Goal: Check status: Check status

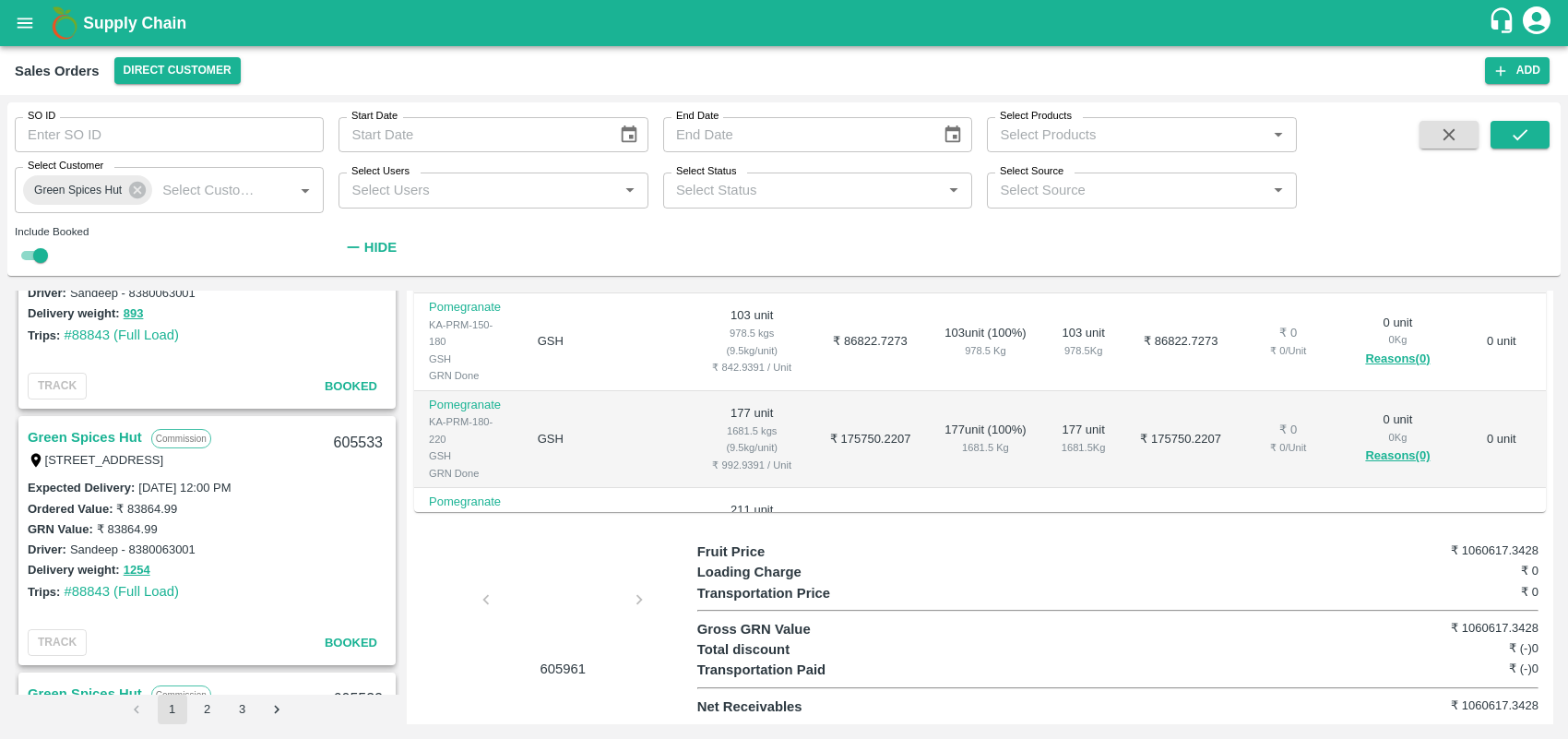
scroll to position [3449, 0]
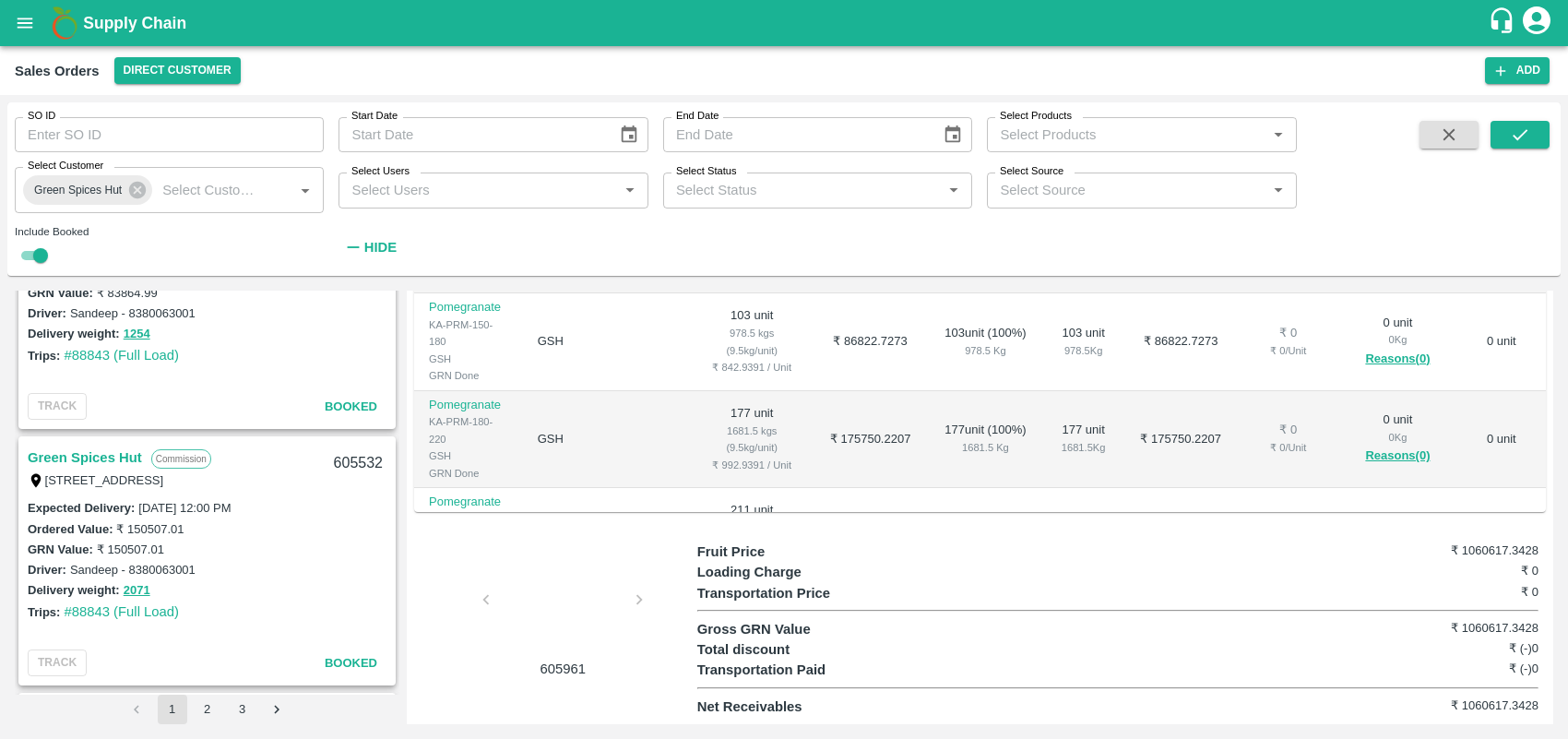
click at [110, 449] on link "Green Spices Hut" at bounding box center [85, 457] width 114 height 24
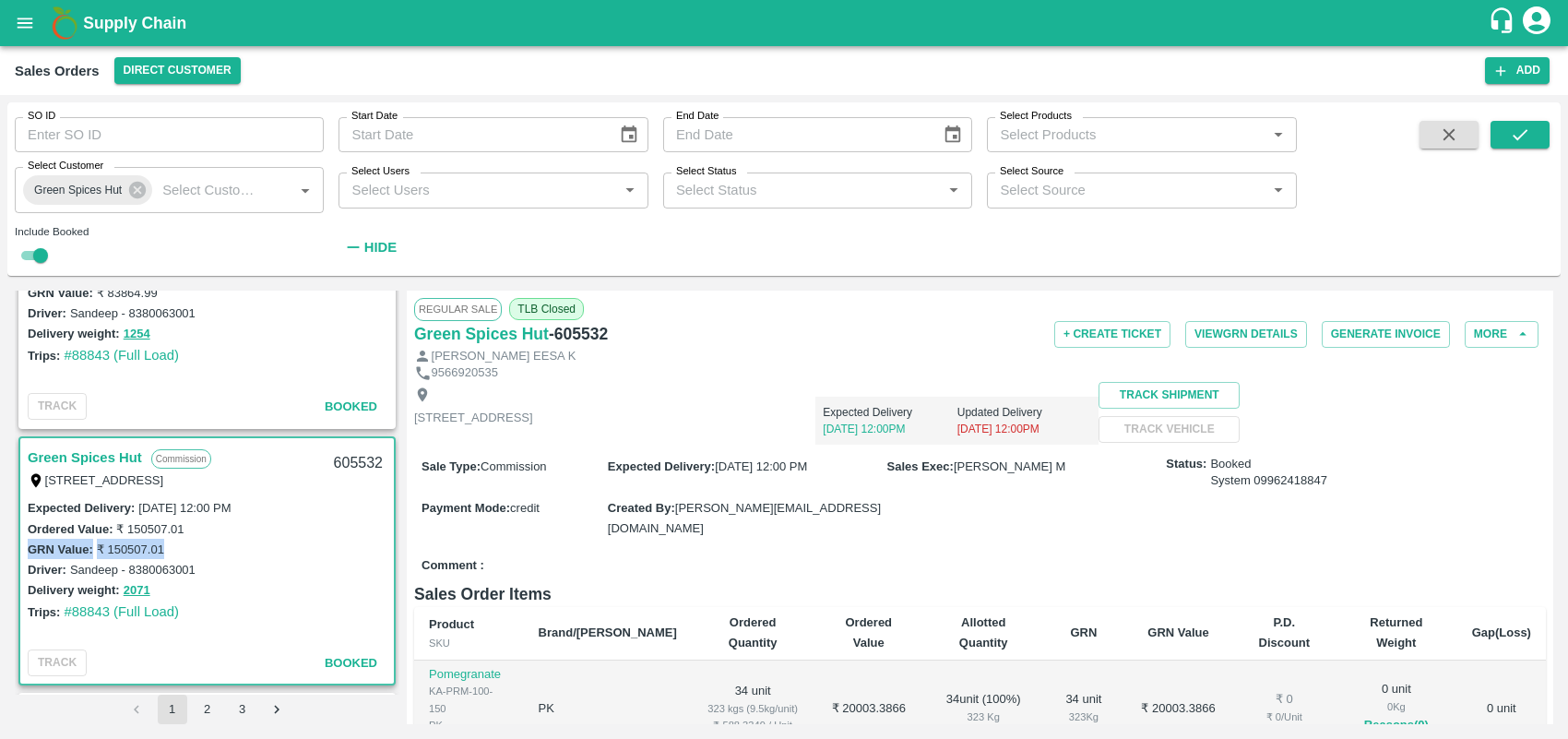
drag, startPoint x: 394, startPoint y: 518, endPoint x: 394, endPoint y: 549, distance: 31.0
click at [394, 549] on div "Green Spices Hut Commission [STREET_ADDRESS] 606412 Expected Delivery : [DATE] …" at bounding box center [207, 493] width 384 height 404
click at [367, 539] on div "GRN Value: ₹ 150507.01" at bounding box center [207, 549] width 359 height 21
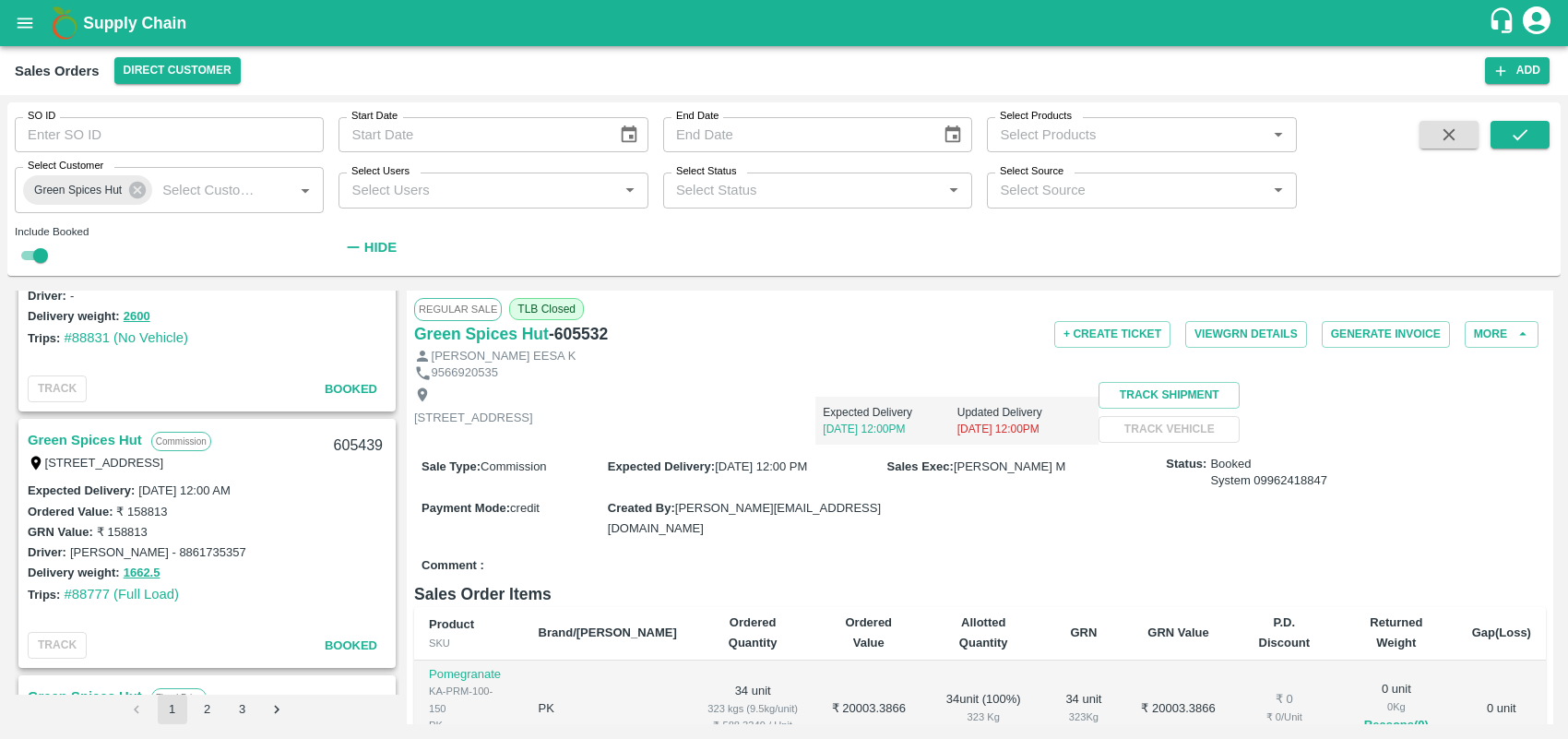
scroll to position [4272, 0]
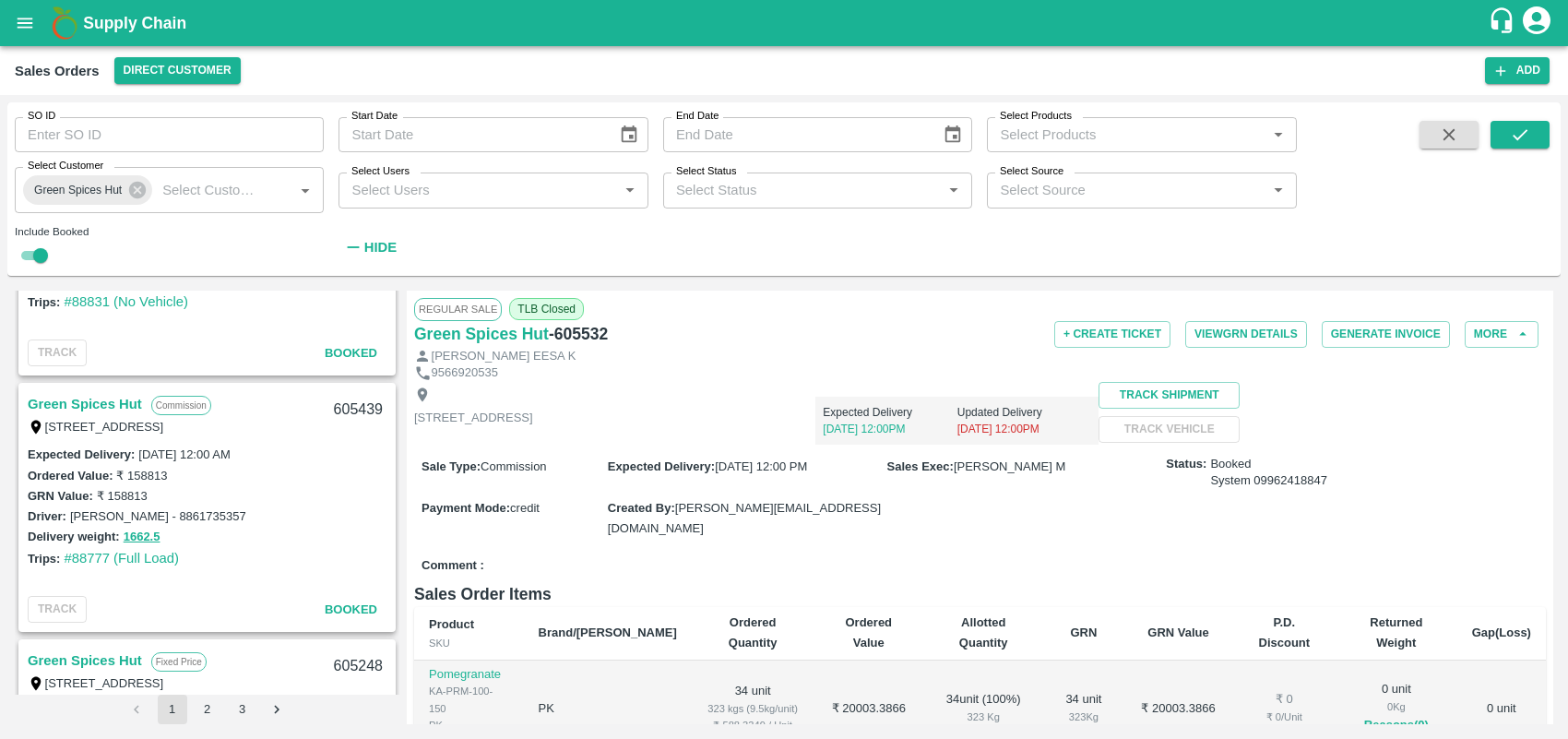
click at [130, 399] on link "Green Spices Hut" at bounding box center [85, 404] width 114 height 24
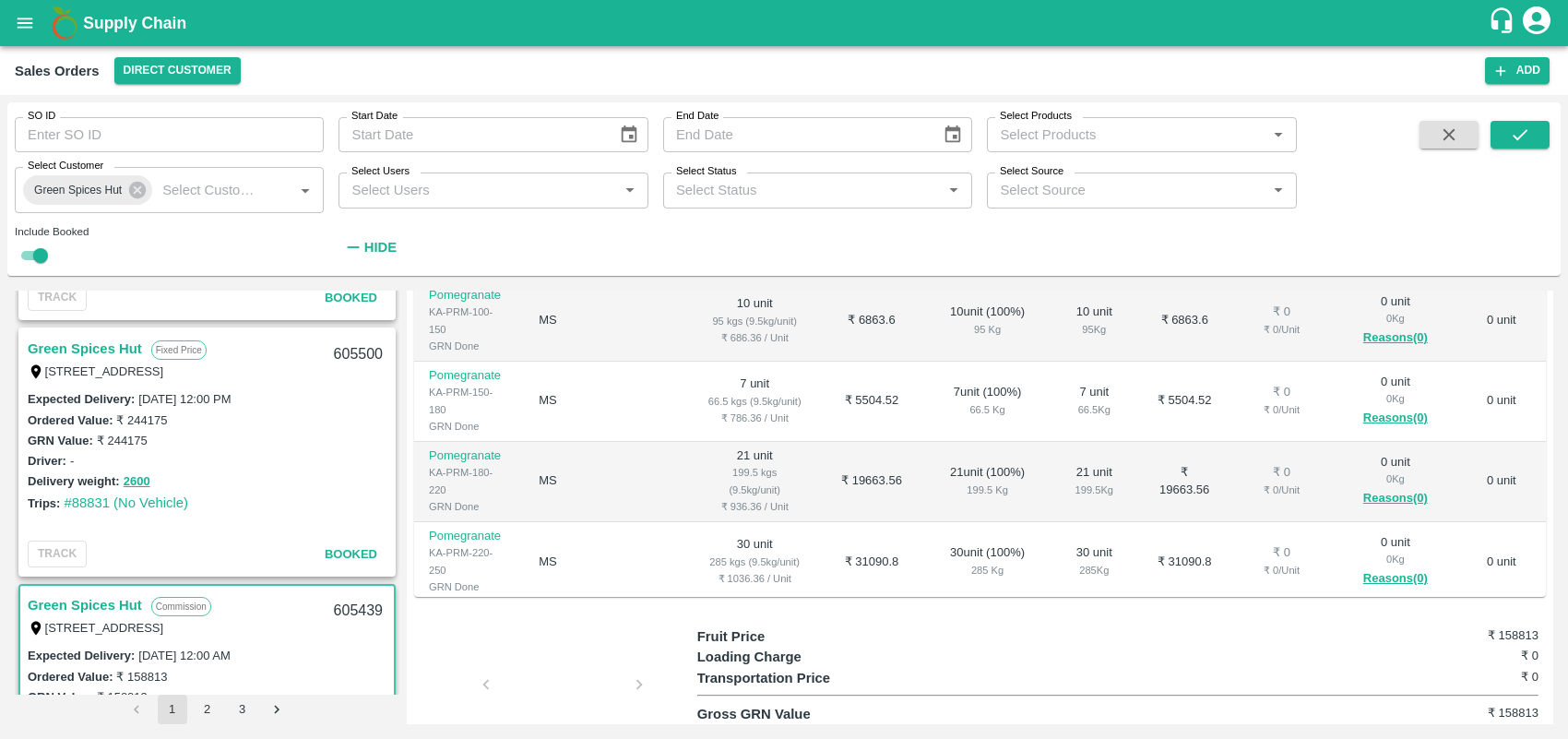
scroll to position [3870, 0]
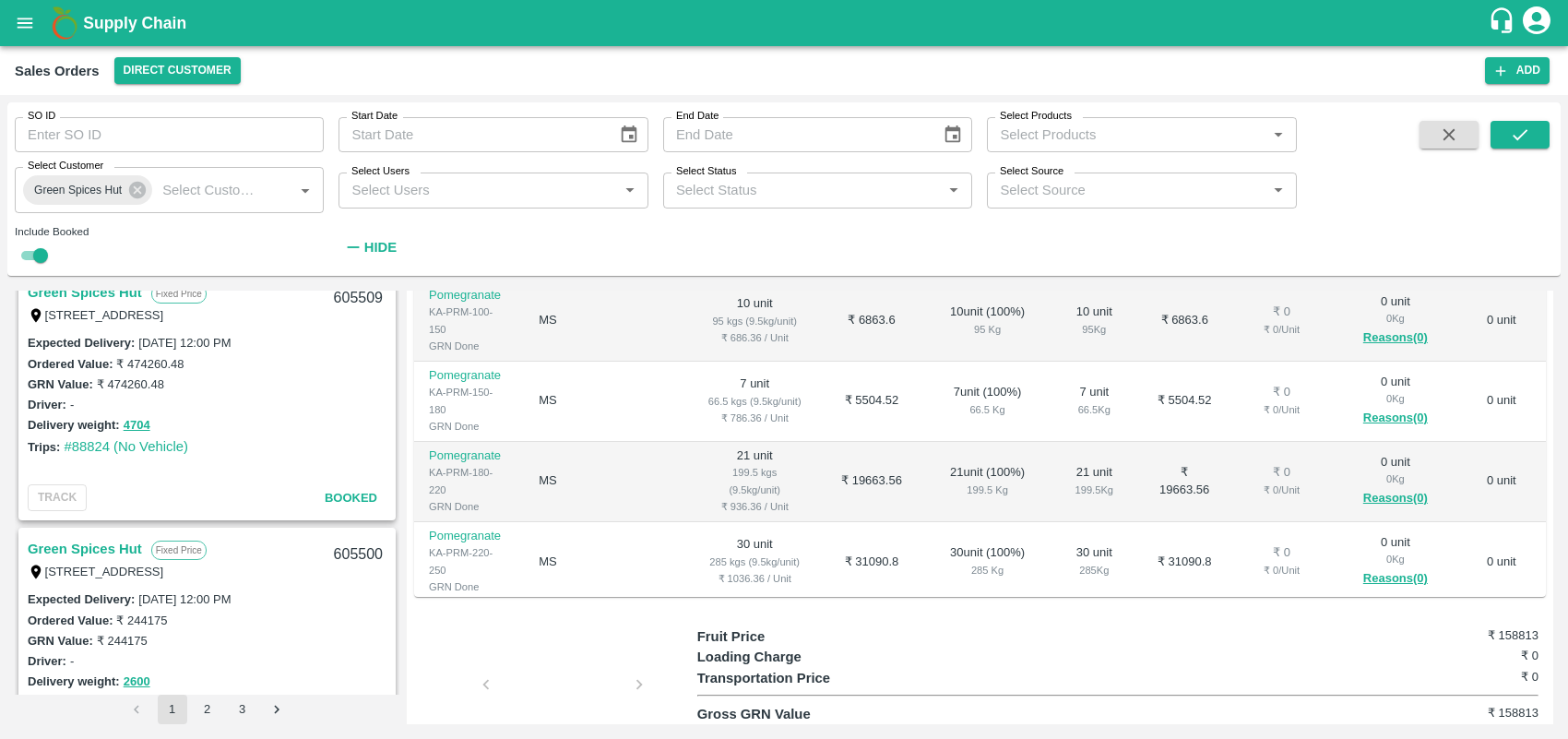
click at [108, 541] on link "Green Spices Hut" at bounding box center [85, 549] width 114 height 24
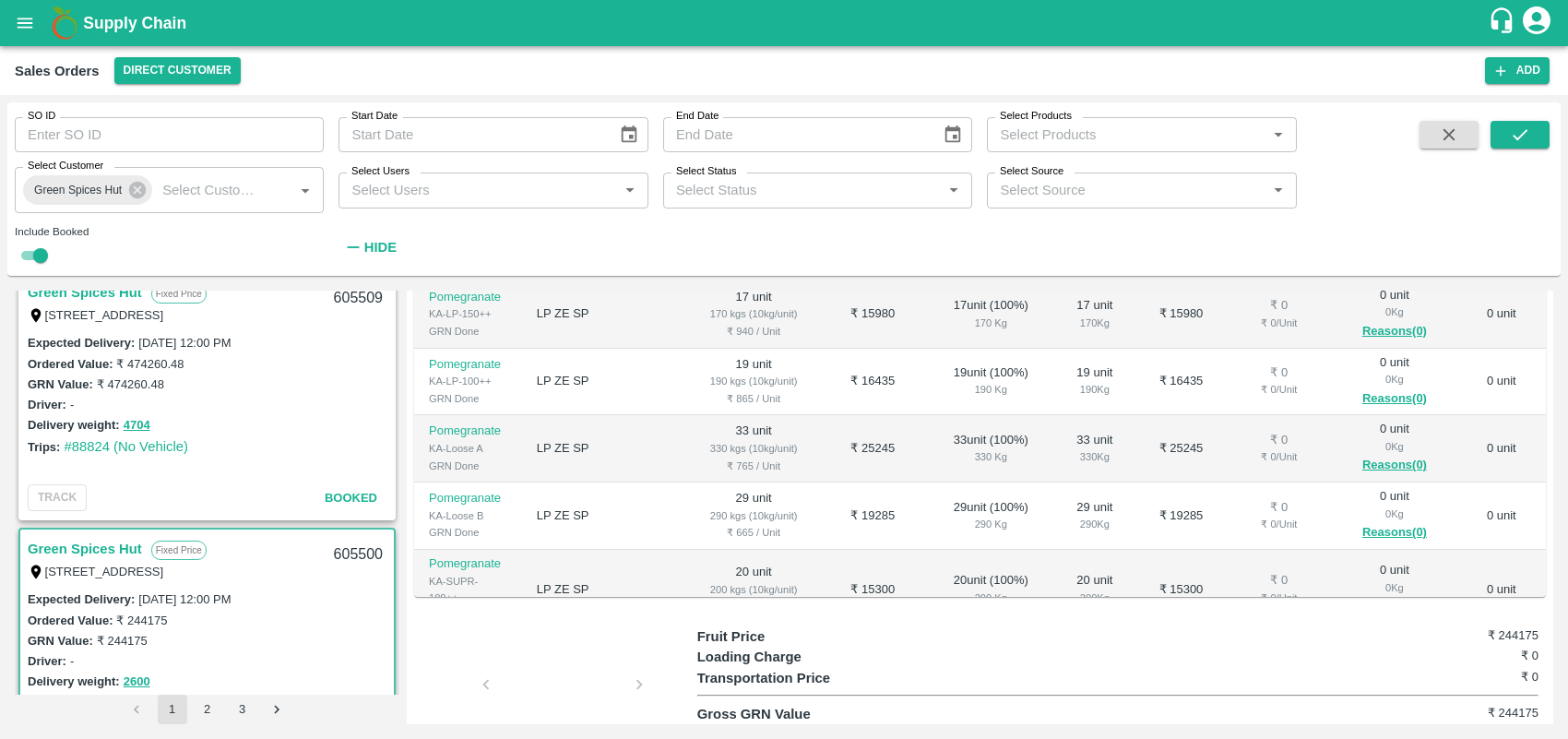
scroll to position [323, 0]
